Goal: Find specific page/section: Find specific page/section

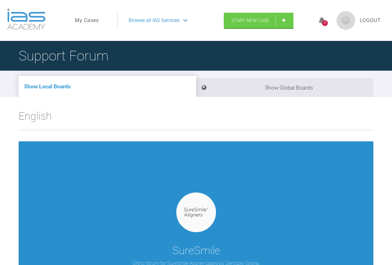
click at [193, 215] on img at bounding box center [196, 213] width 24 height 10
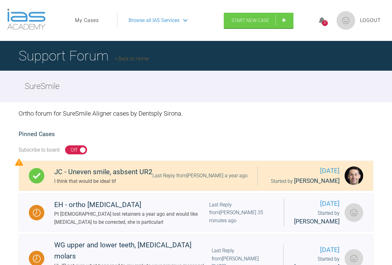
click at [85, 19] on link "My Cases" at bounding box center [87, 20] width 24 height 8
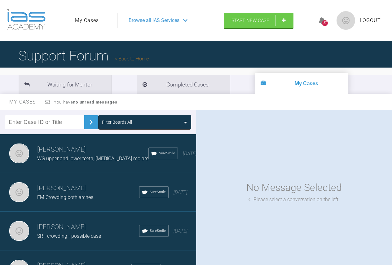
click at [63, 154] on h3 "[PERSON_NAME]" at bounding box center [92, 149] width 111 height 11
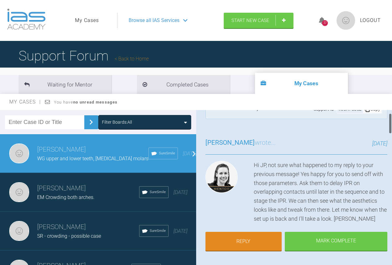
scroll to position [31, 0]
